Goal: Complete application form

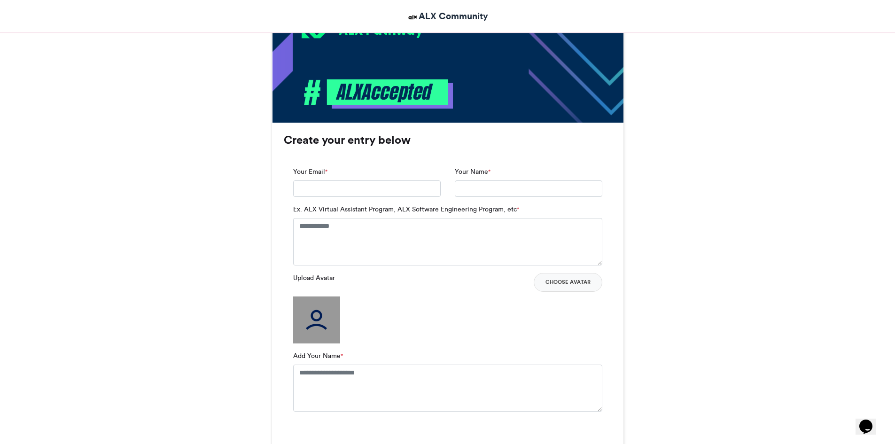
scroll to position [523, 0]
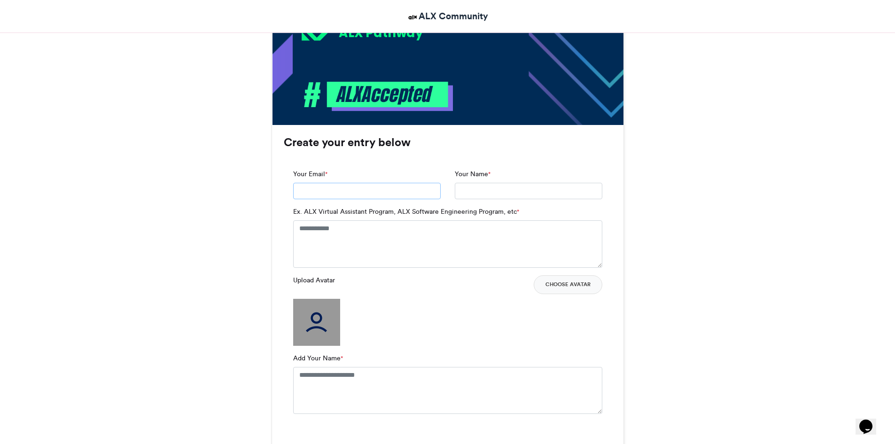
click at [315, 196] on input "Your Email *" at bounding box center [367, 191] width 148 height 17
type input "**********"
click at [472, 190] on input "Your Name *" at bounding box center [529, 191] width 148 height 17
click at [407, 249] on textarea "Ex. ALX Virtual Assistant Program, ALX Software Engineering Program, etc *" at bounding box center [447, 243] width 309 height 47
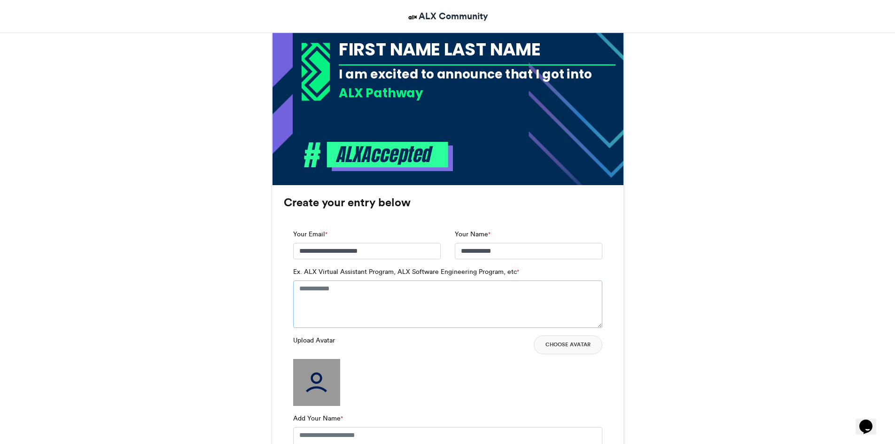
scroll to position [458, 0]
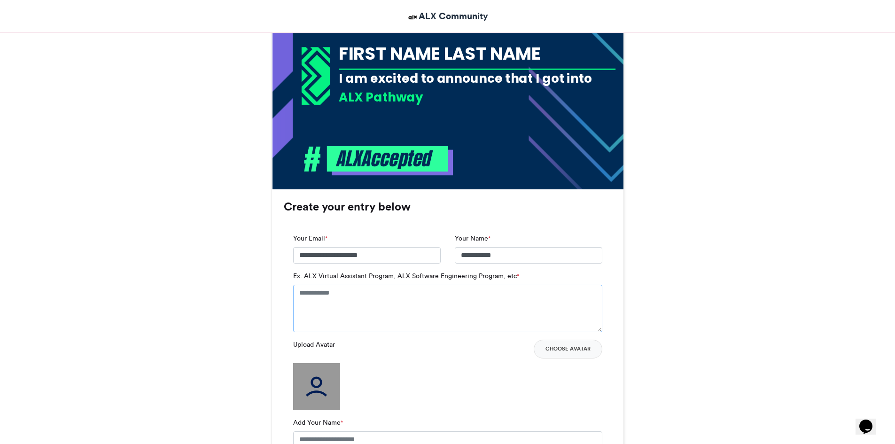
click at [361, 308] on textarea "Ex. ALX Virtual Assistant Program, ALX Software Engineering Program, etc *" at bounding box center [447, 308] width 309 height 47
click at [505, 250] on input "**********" at bounding box center [529, 255] width 148 height 17
type input "**********"
click at [450, 307] on textarea "Ex. ALX Virtual Assistant Program, ALX Software Engineering Program, etc *" at bounding box center [447, 308] width 309 height 47
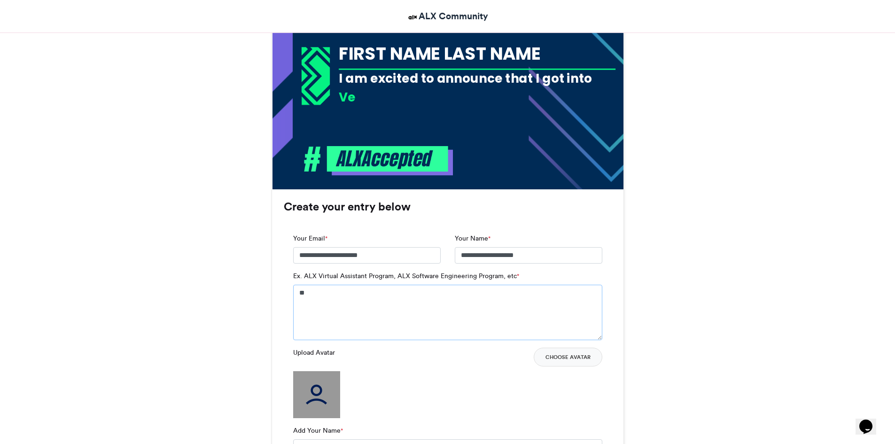
type textarea "*"
type textarea "**********"
click at [429, 60] on div "FIRST NAME LAST NAME" at bounding box center [477, 53] width 277 height 24
click at [327, 400] on img at bounding box center [316, 394] width 47 height 47
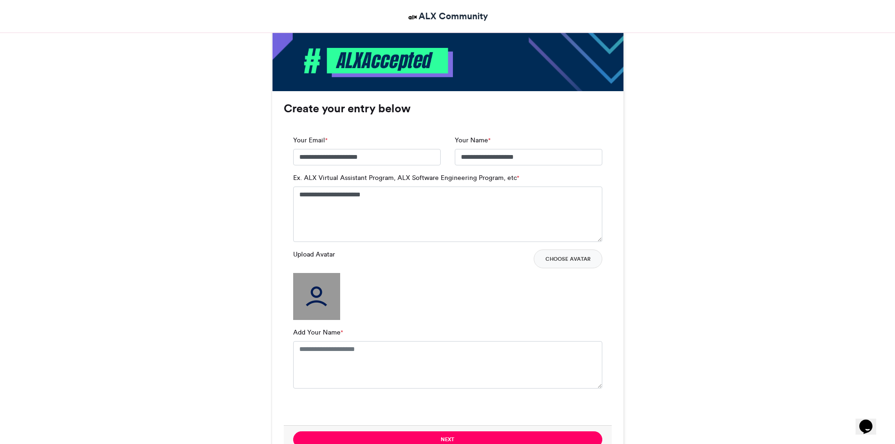
scroll to position [571, 0]
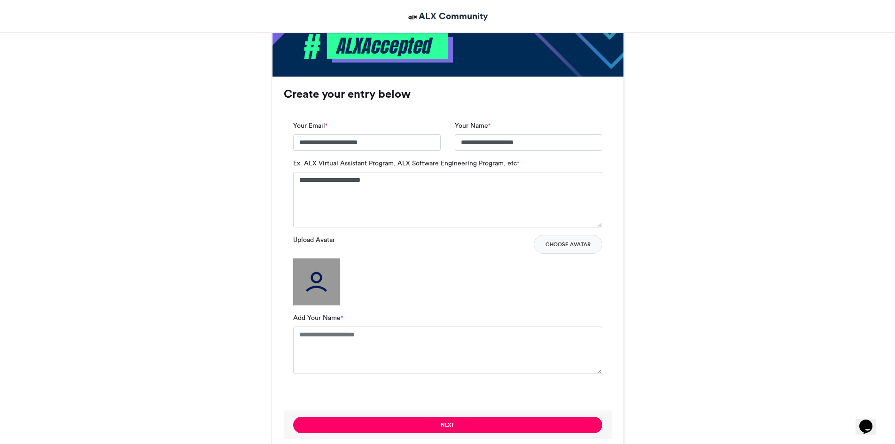
click at [320, 288] on img at bounding box center [316, 281] width 47 height 47
click at [317, 320] on label "Add Your Name *" at bounding box center [318, 318] width 50 height 10
click at [317, 327] on textarea "Add Your Name *" at bounding box center [447, 350] width 309 height 47
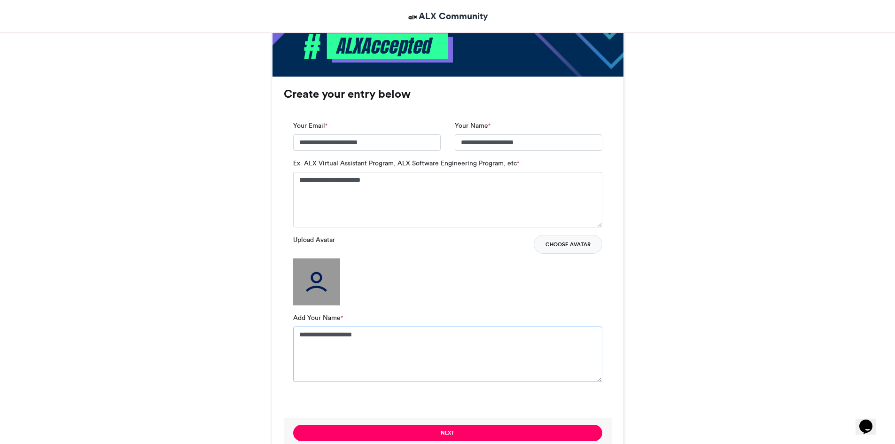
type textarea "**********"
click at [586, 245] on button "Choose Avatar" at bounding box center [568, 244] width 69 height 19
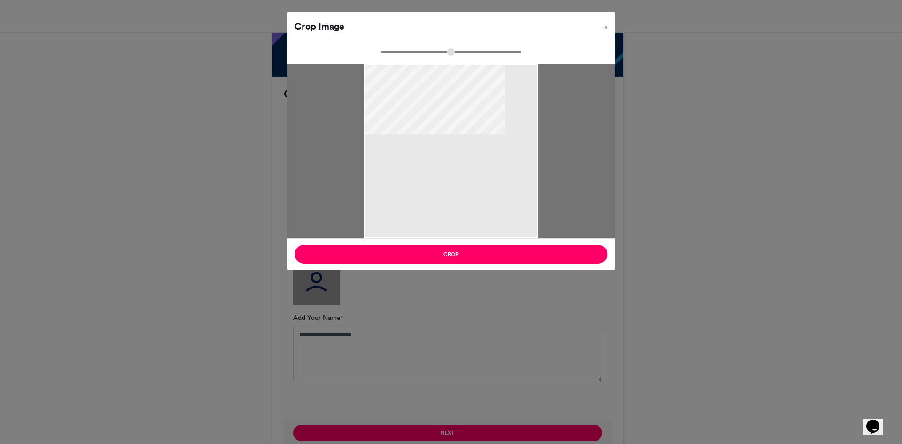
type input "******"
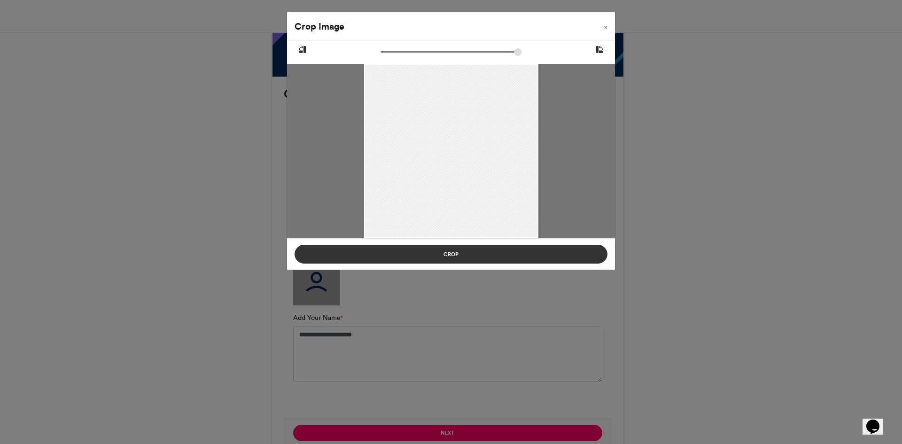
click at [494, 252] on button "Crop" at bounding box center [451, 254] width 313 height 19
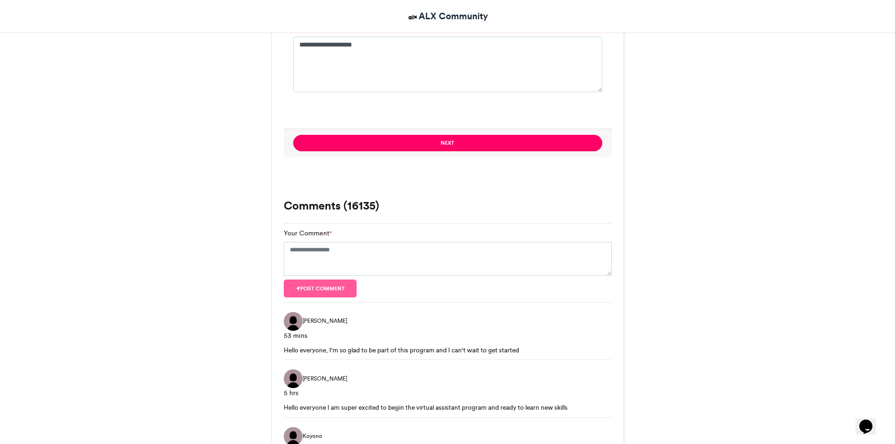
scroll to position [863, 0]
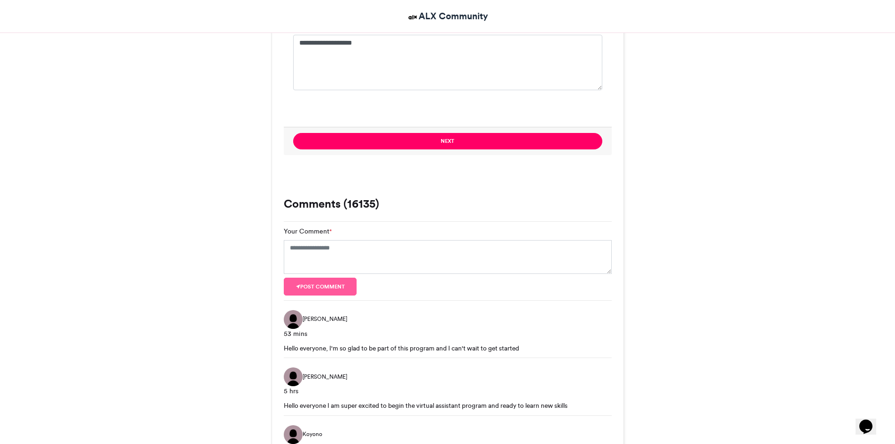
click at [484, 149] on button "Next" at bounding box center [447, 141] width 309 height 16
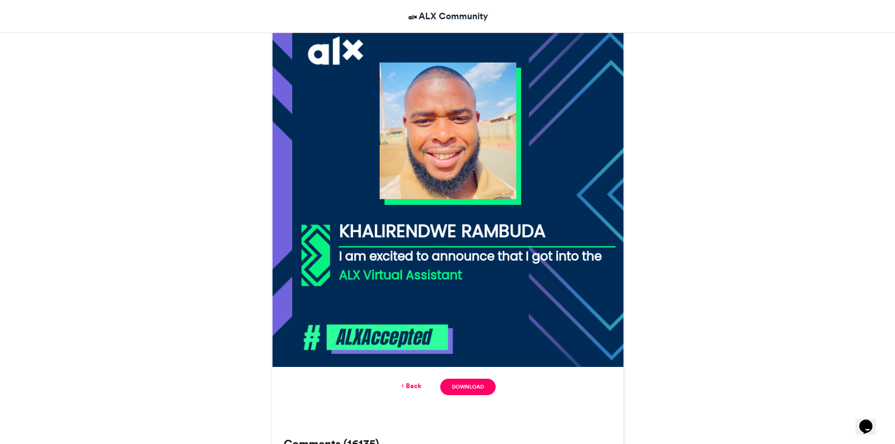
scroll to position [308, 0]
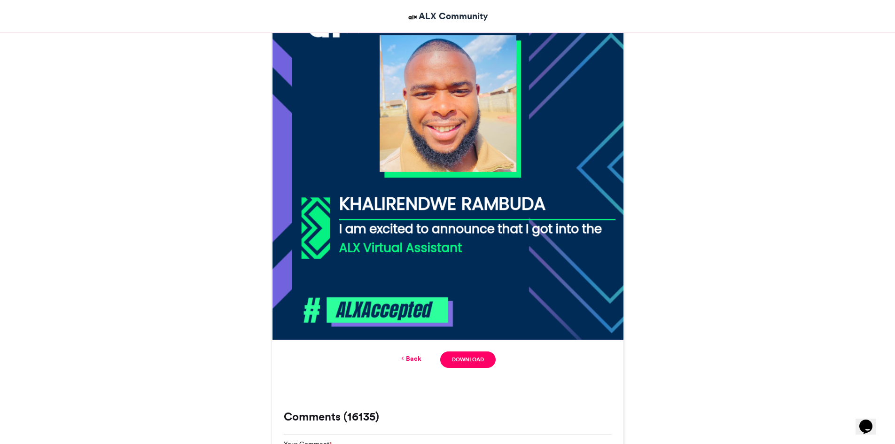
click at [416, 358] on link "Back" at bounding box center [410, 359] width 22 height 10
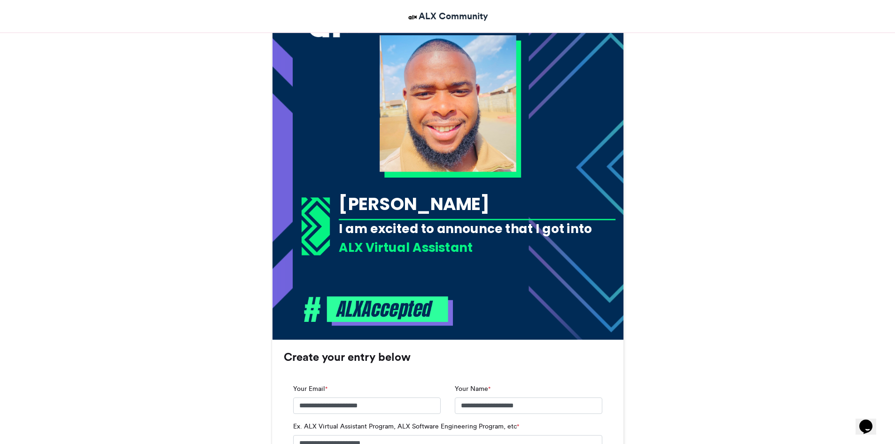
scroll to position [630, 0]
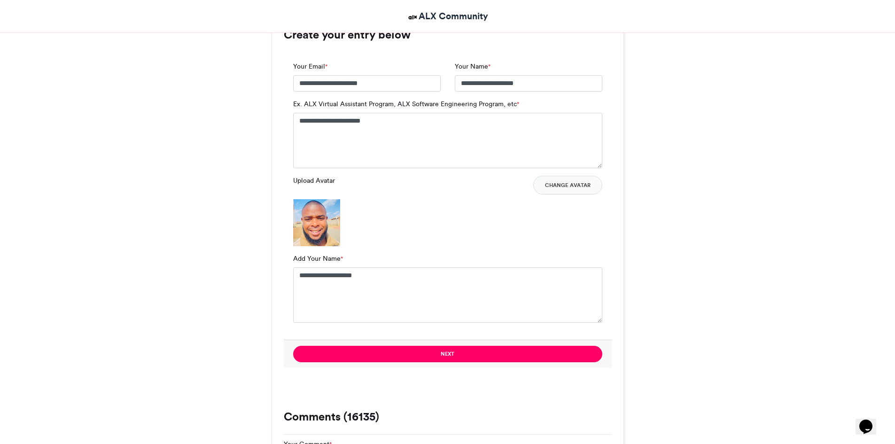
click at [328, 233] on img at bounding box center [316, 222] width 47 height 47
click at [567, 189] on button "Change Avatar" at bounding box center [567, 185] width 69 height 19
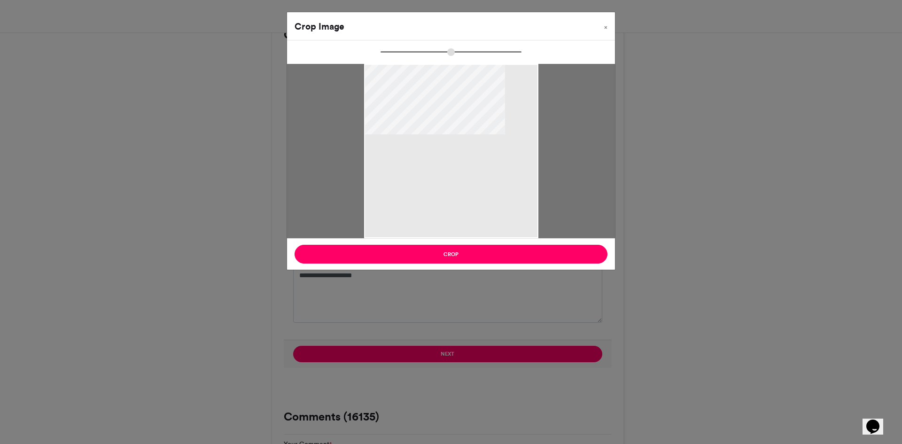
type input "******"
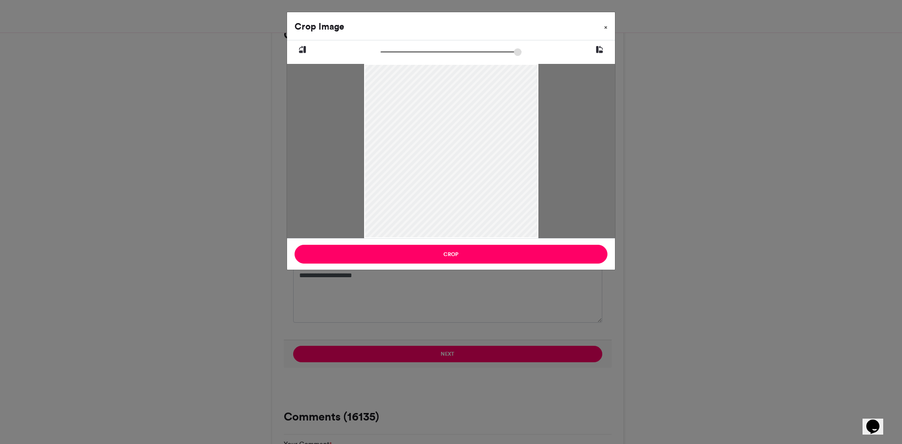
click at [609, 28] on button "×" at bounding box center [606, 25] width 18 height 26
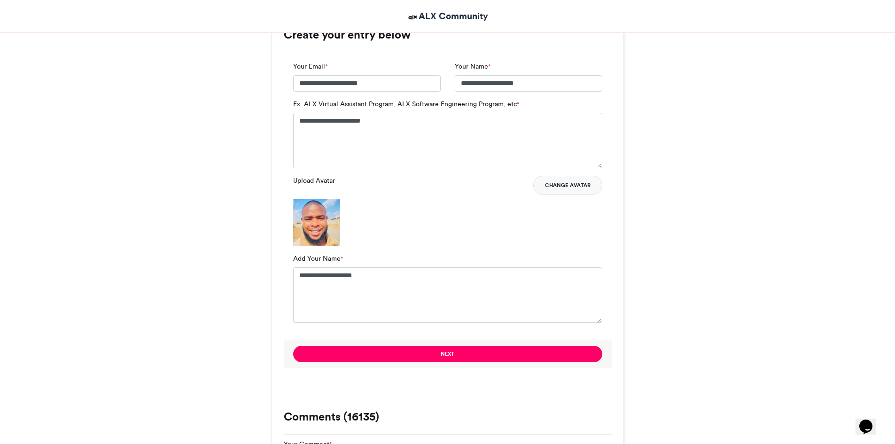
click at [564, 191] on button "Change Avatar" at bounding box center [567, 185] width 69 height 19
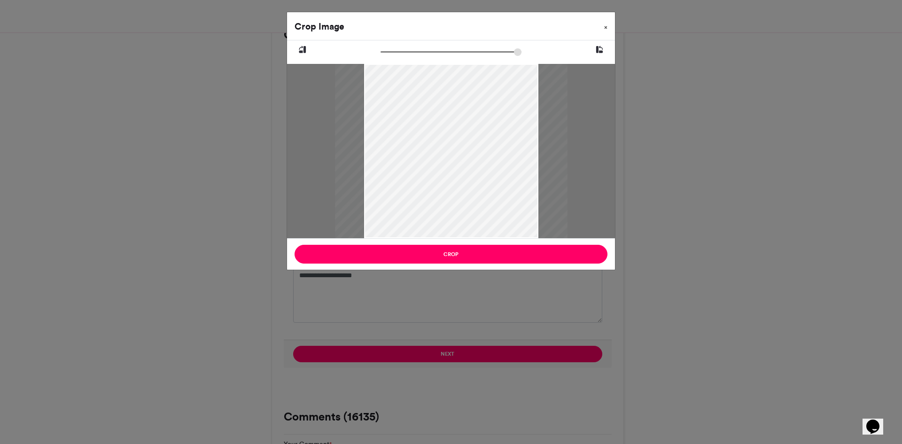
click at [604, 31] on button "×" at bounding box center [606, 25] width 18 height 26
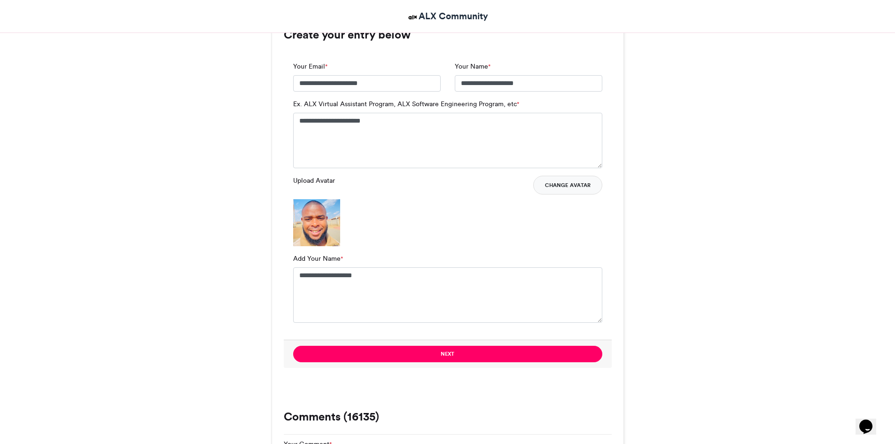
click at [575, 187] on button "Change Avatar" at bounding box center [567, 185] width 69 height 19
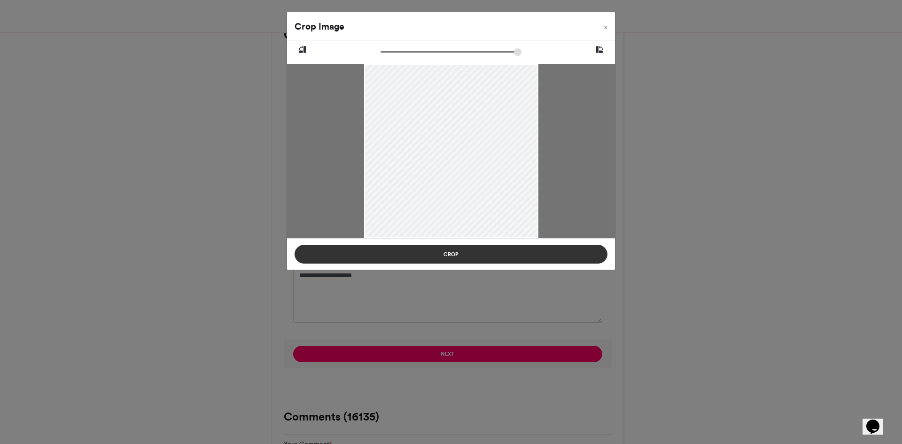
click at [421, 251] on button "Crop" at bounding box center [451, 254] width 313 height 19
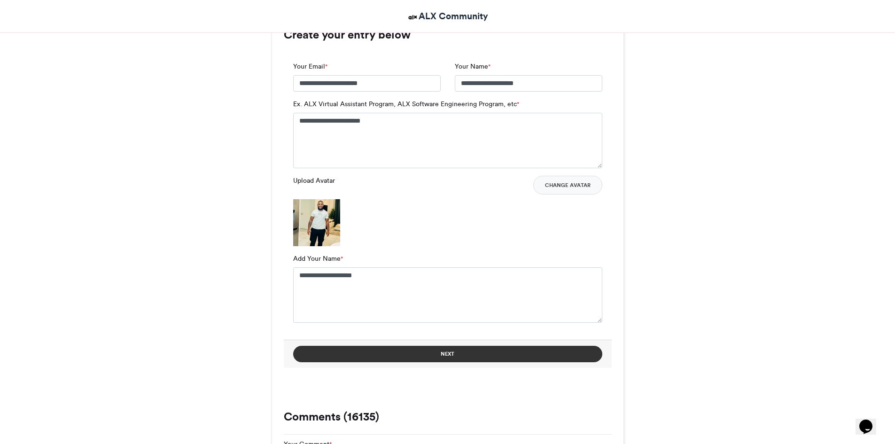
click at [428, 353] on button "Next" at bounding box center [447, 354] width 309 height 16
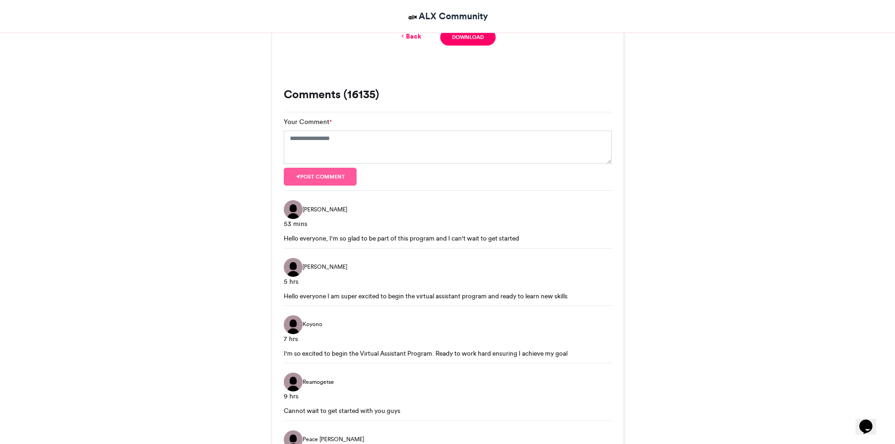
scroll to position [308, 0]
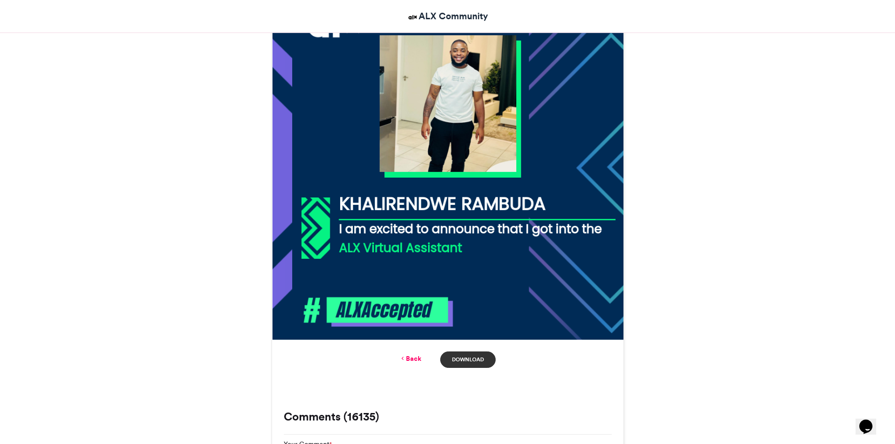
click at [459, 361] on link "Download" at bounding box center [467, 360] width 55 height 16
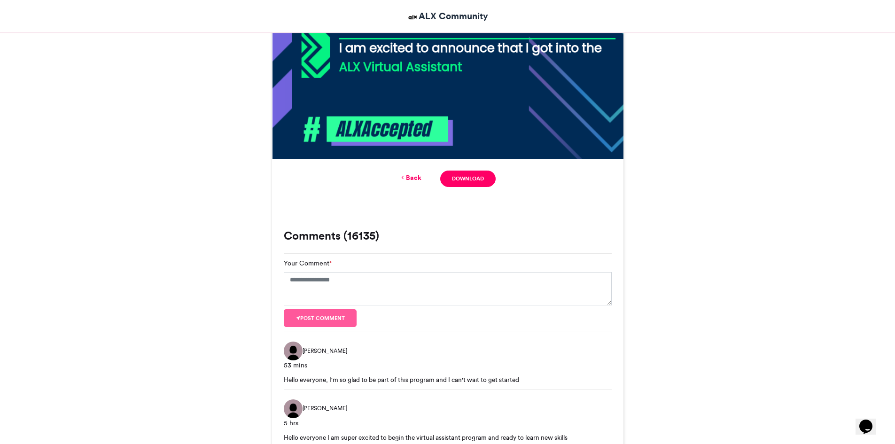
scroll to position [482, 0]
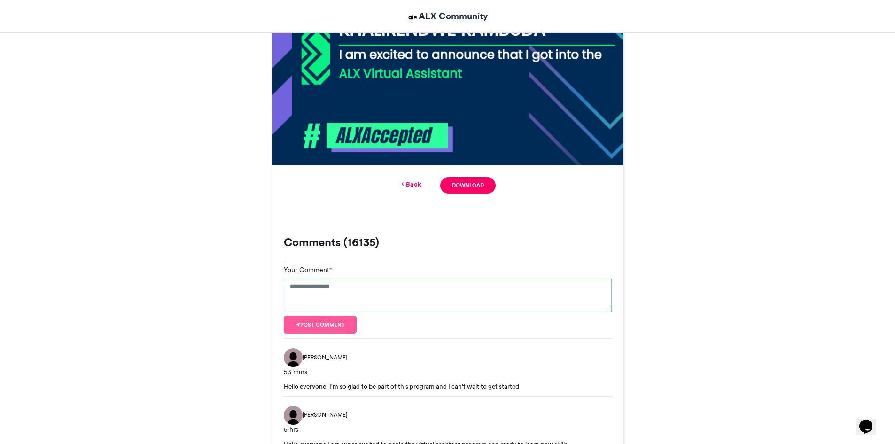
click at [403, 299] on textarea "Your Comment *" at bounding box center [448, 296] width 328 height 34
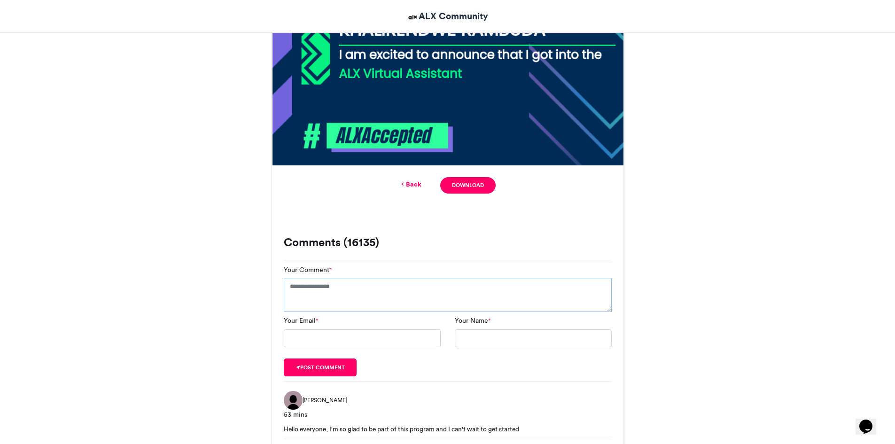
click at [403, 299] on textarea "Your Comment *" at bounding box center [448, 296] width 328 height 34
click at [364, 337] on input "Your Email *" at bounding box center [362, 338] width 157 height 18
type input "**********"
click at [494, 336] on input "Your Name *" at bounding box center [533, 338] width 157 height 18
type input "**********"
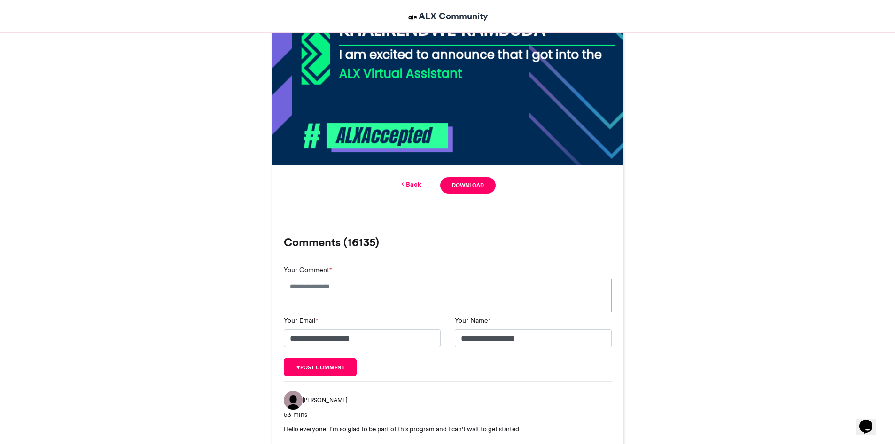
click at [363, 294] on textarea "Your Comment *" at bounding box center [448, 296] width 328 height 34
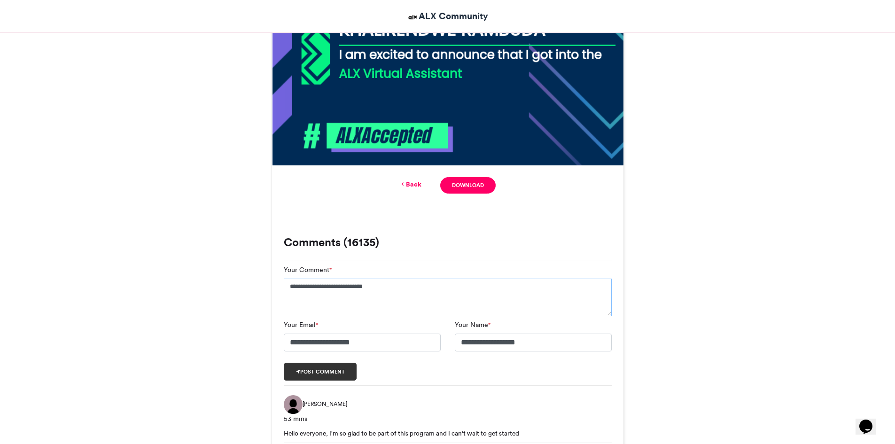
type textarea "**********"
click at [347, 373] on button "Post comment" at bounding box center [320, 372] width 73 height 18
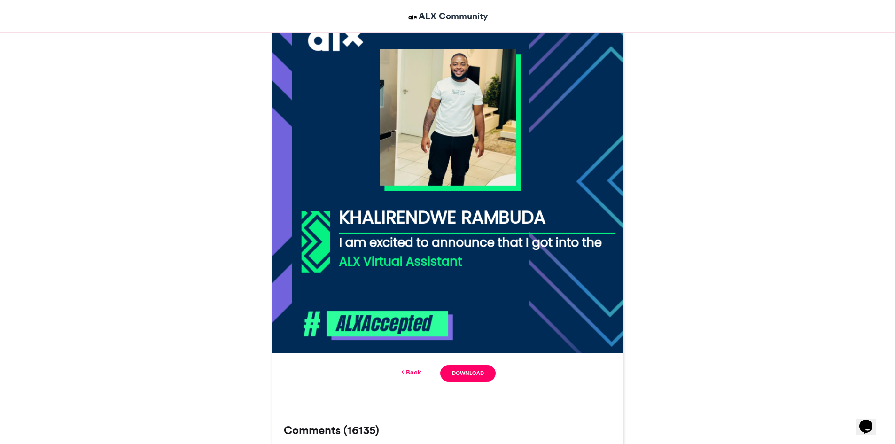
scroll to position [307, 0]
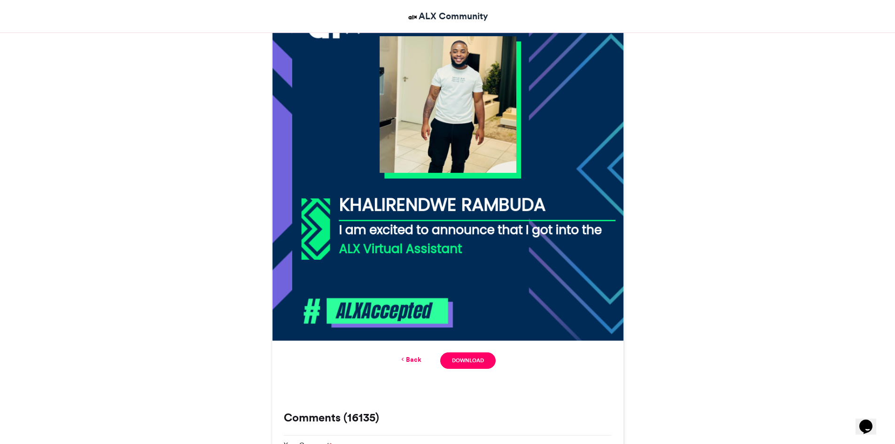
drag, startPoint x: 883, startPoint y: 184, endPoint x: 881, endPoint y: 49, distance: 134.9
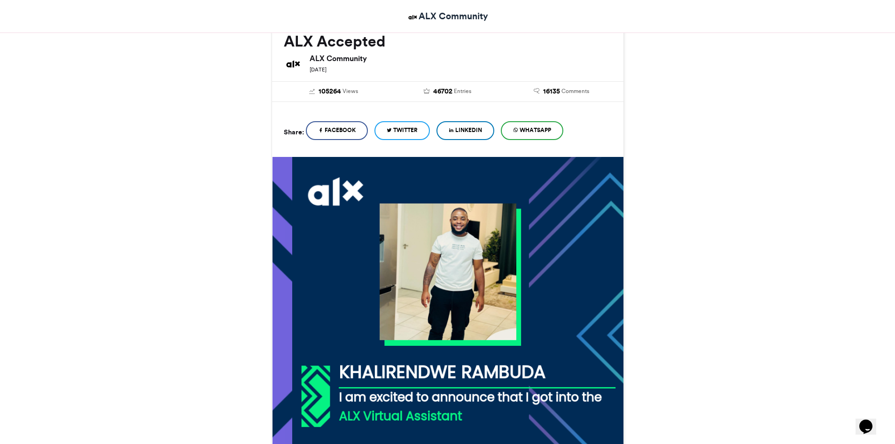
scroll to position [42, 0]
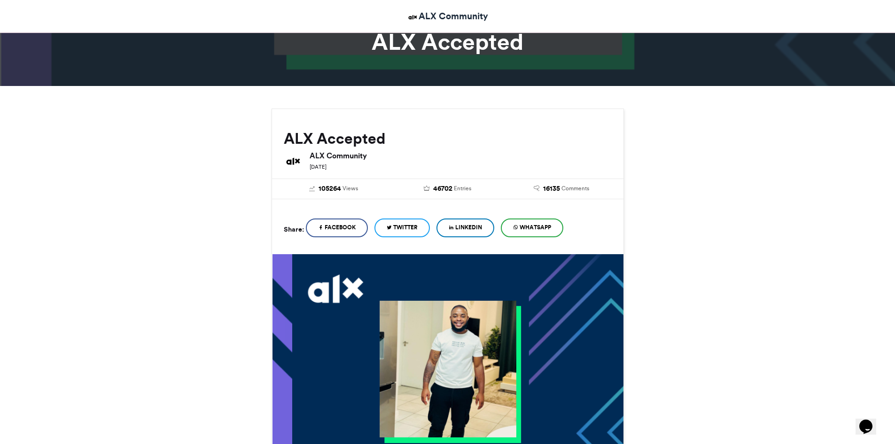
click at [482, 228] on span "LinkedIn" at bounding box center [468, 227] width 27 height 8
